Goal: Information Seeking & Learning: Understand process/instructions

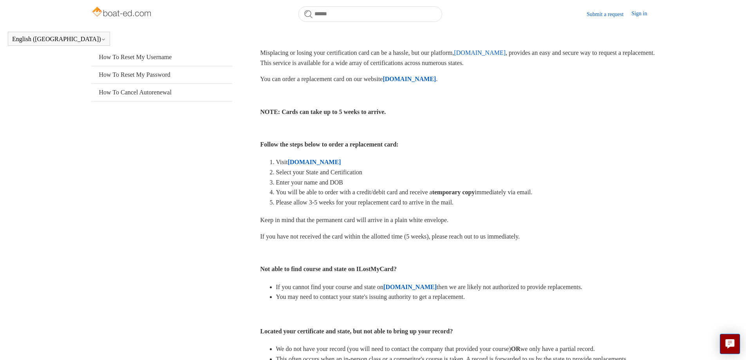
click at [323, 165] on strong "[DOMAIN_NAME]" at bounding box center [314, 162] width 53 height 7
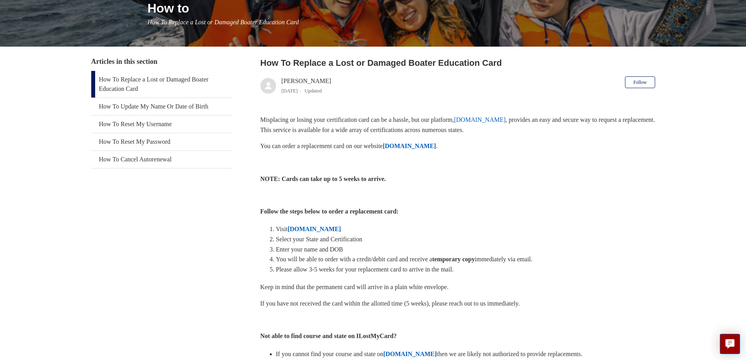
scroll to position [61, 0]
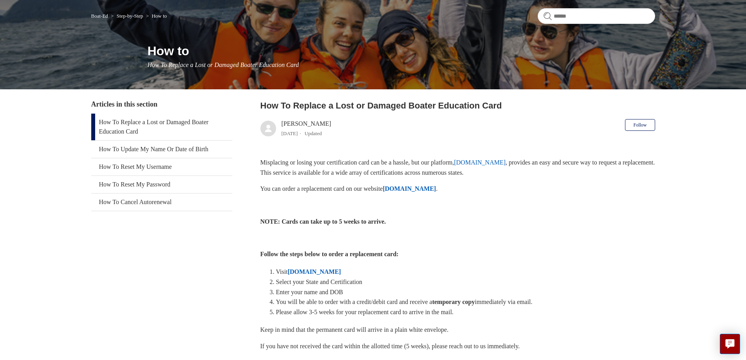
click at [315, 272] on strong "ILostMyCard.com" at bounding box center [314, 271] width 53 height 7
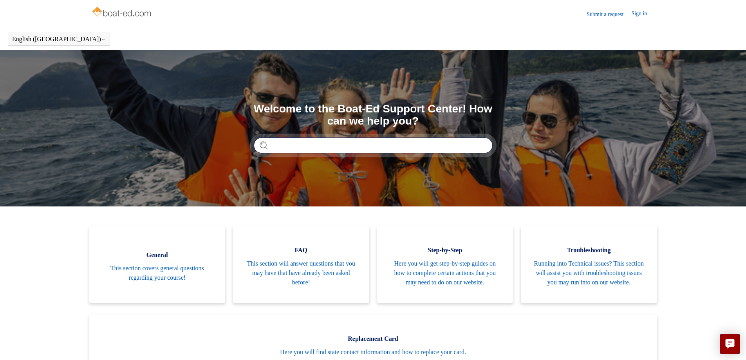
click at [315, 148] on input "Search" at bounding box center [373, 145] width 239 height 16
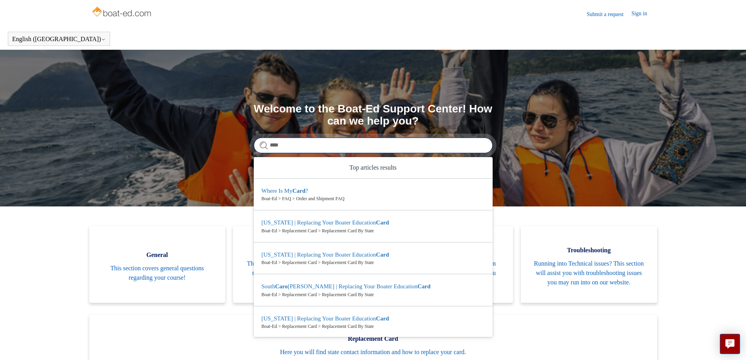
type input "****"
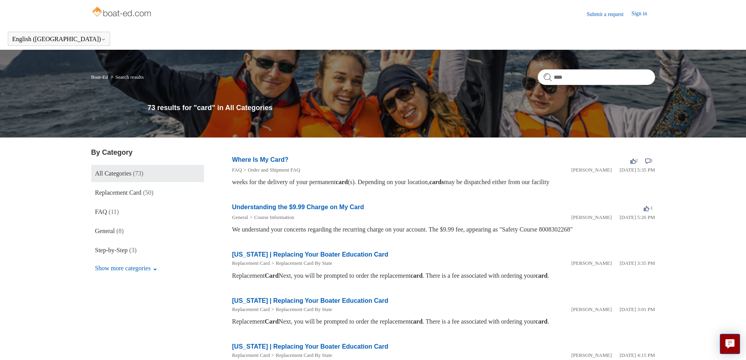
click at [259, 159] on link "Where Is My Card?" at bounding box center [260, 159] width 56 height 7
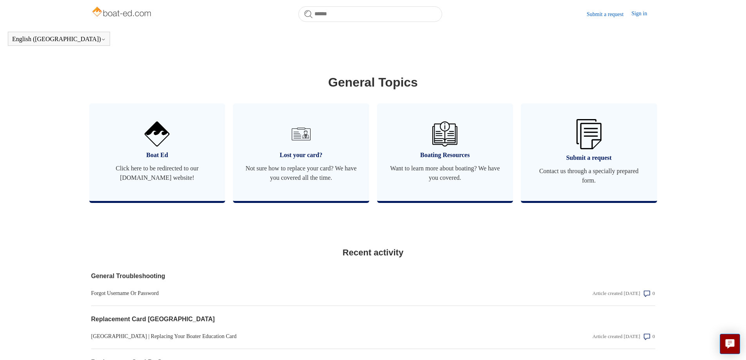
scroll to position [409, 0]
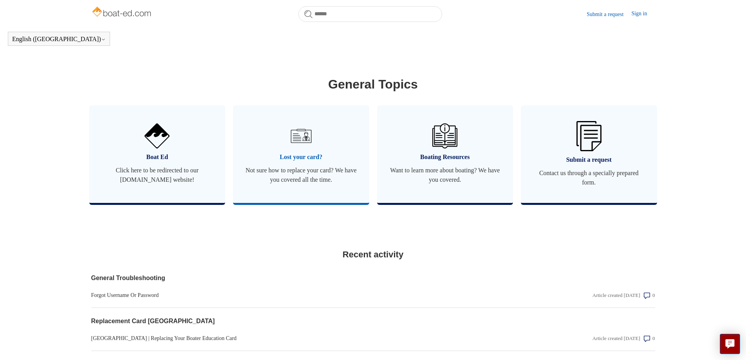
click at [271, 153] on link "Lost your card? Not sure how to replace your card? We have you covered all the …" at bounding box center [301, 153] width 136 height 97
